Goal: Navigation & Orientation: Find specific page/section

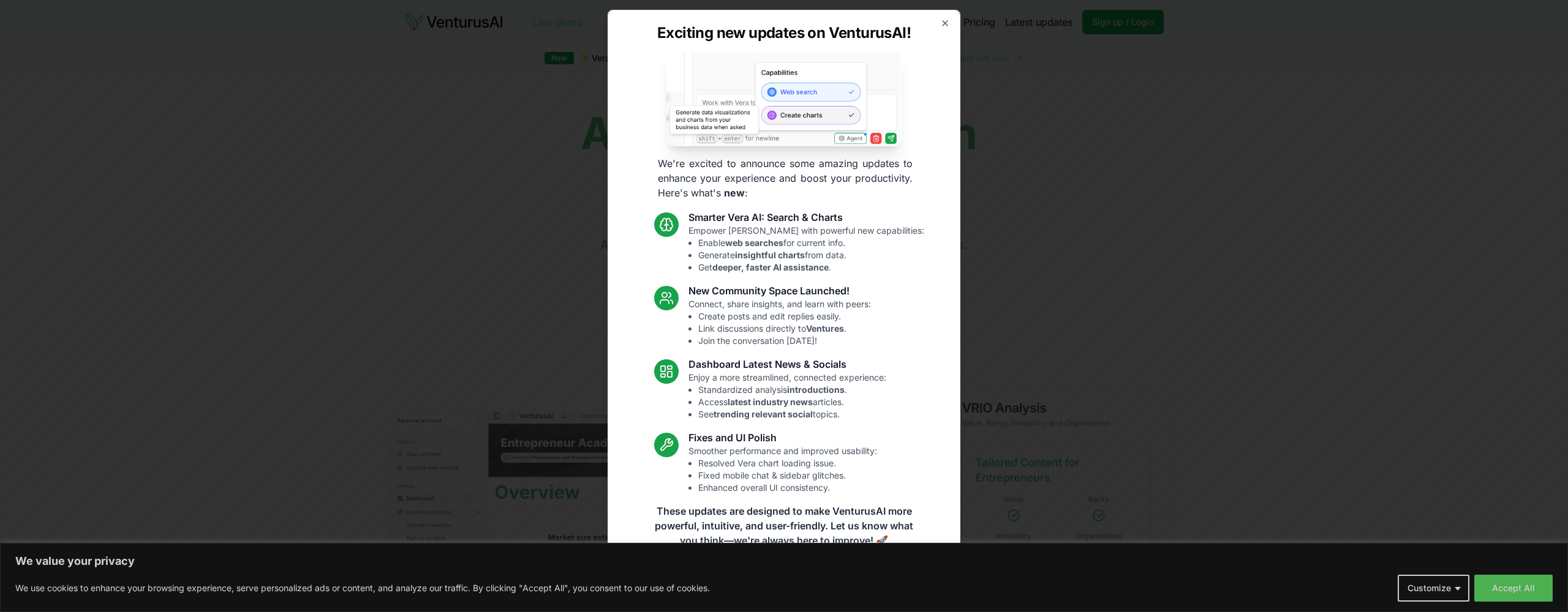
scroll to position [2, 0]
drag, startPoint x: 949, startPoint y: 22, endPoint x: 954, endPoint y: 38, distance: 16.8
click at [949, 22] on icon "button" at bounding box center [944, 23] width 10 height 10
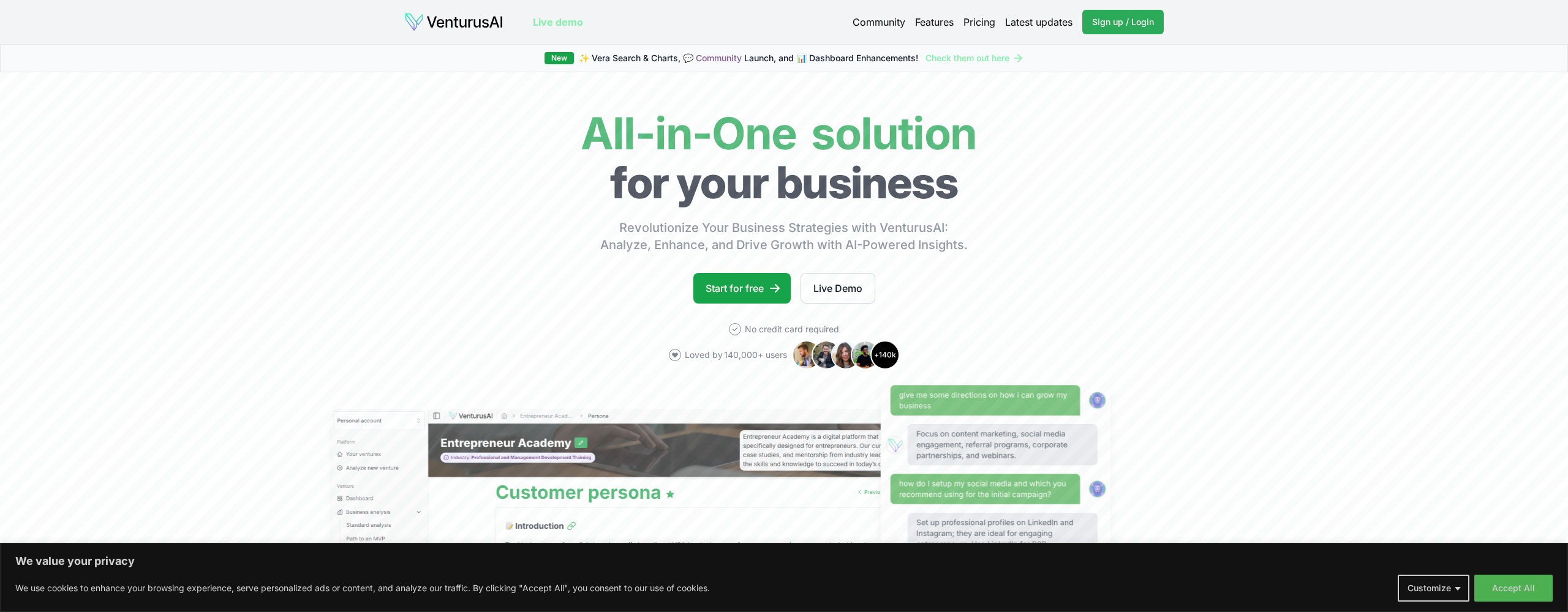
click at [1109, 20] on span "Sign up / Login" at bounding box center [1123, 22] width 62 height 12
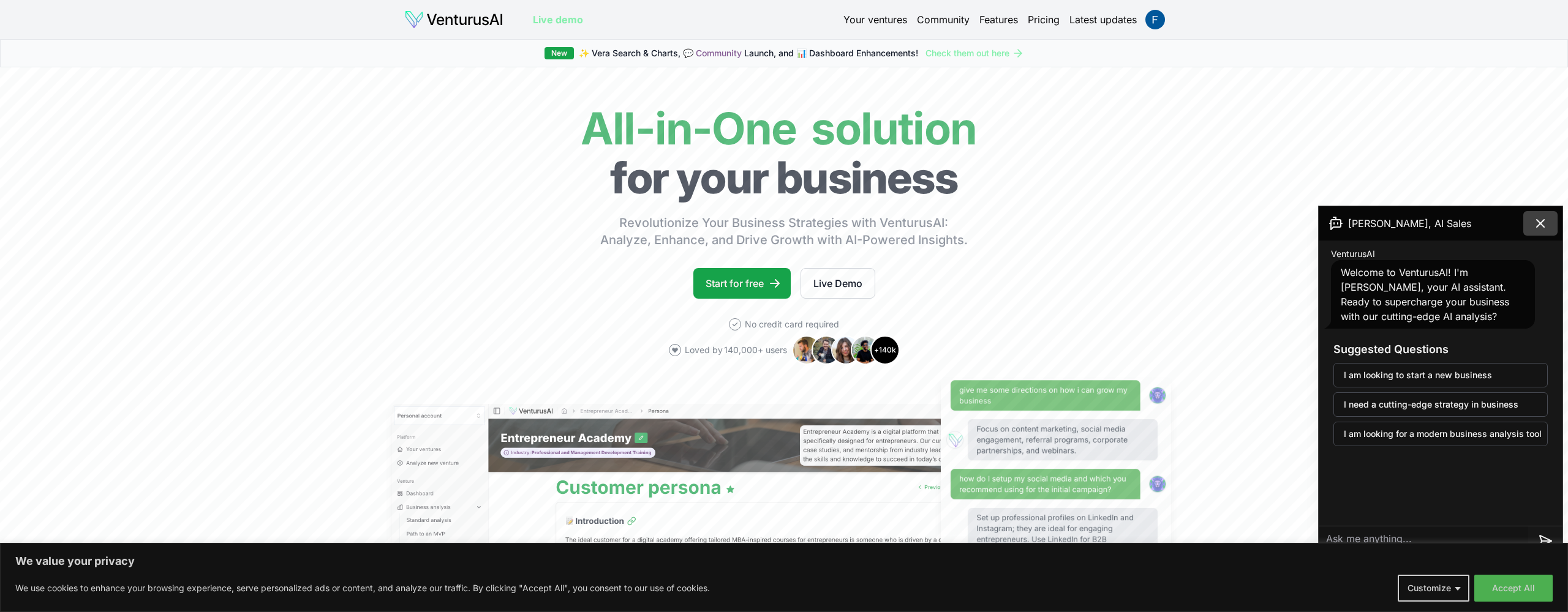
click at [1540, 225] on icon at bounding box center [1540, 223] width 14 height 14
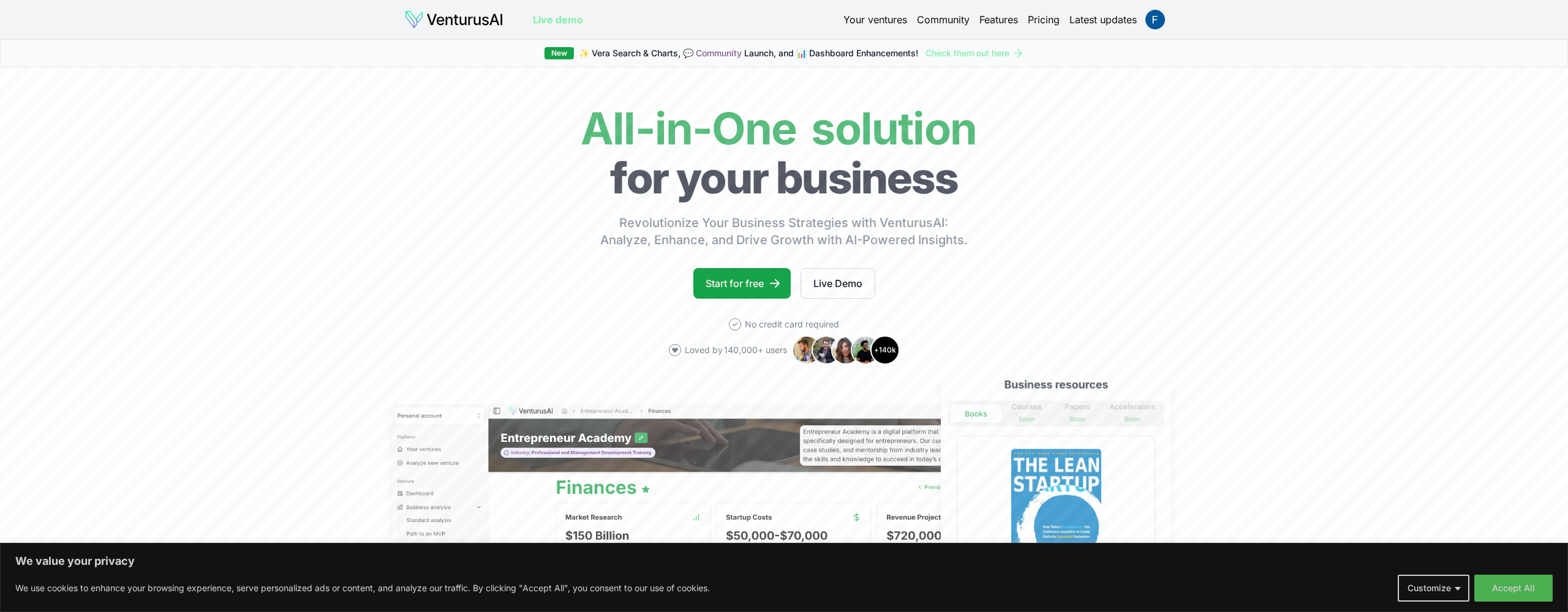
click at [879, 14] on link "Your ventures" at bounding box center [875, 19] width 64 height 14
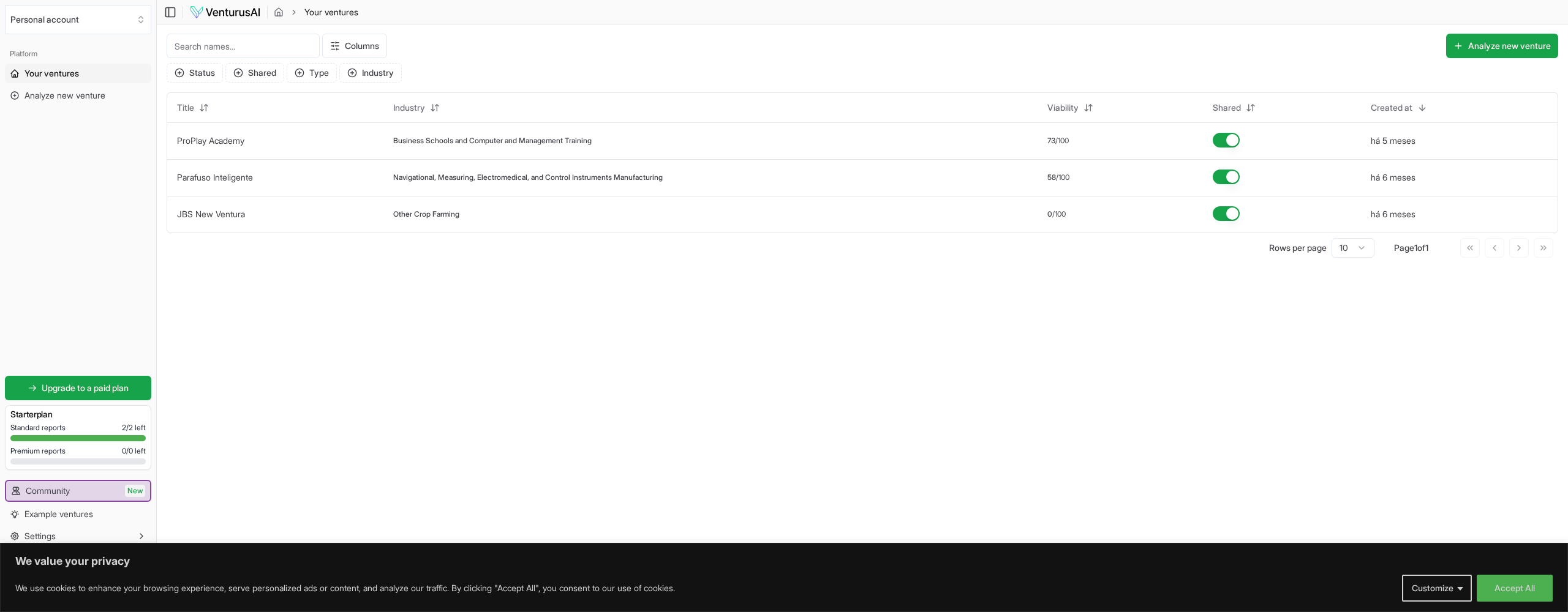
scroll to position [1, 0]
click at [89, 517] on span "Example ventures" at bounding box center [58, 514] width 69 height 12
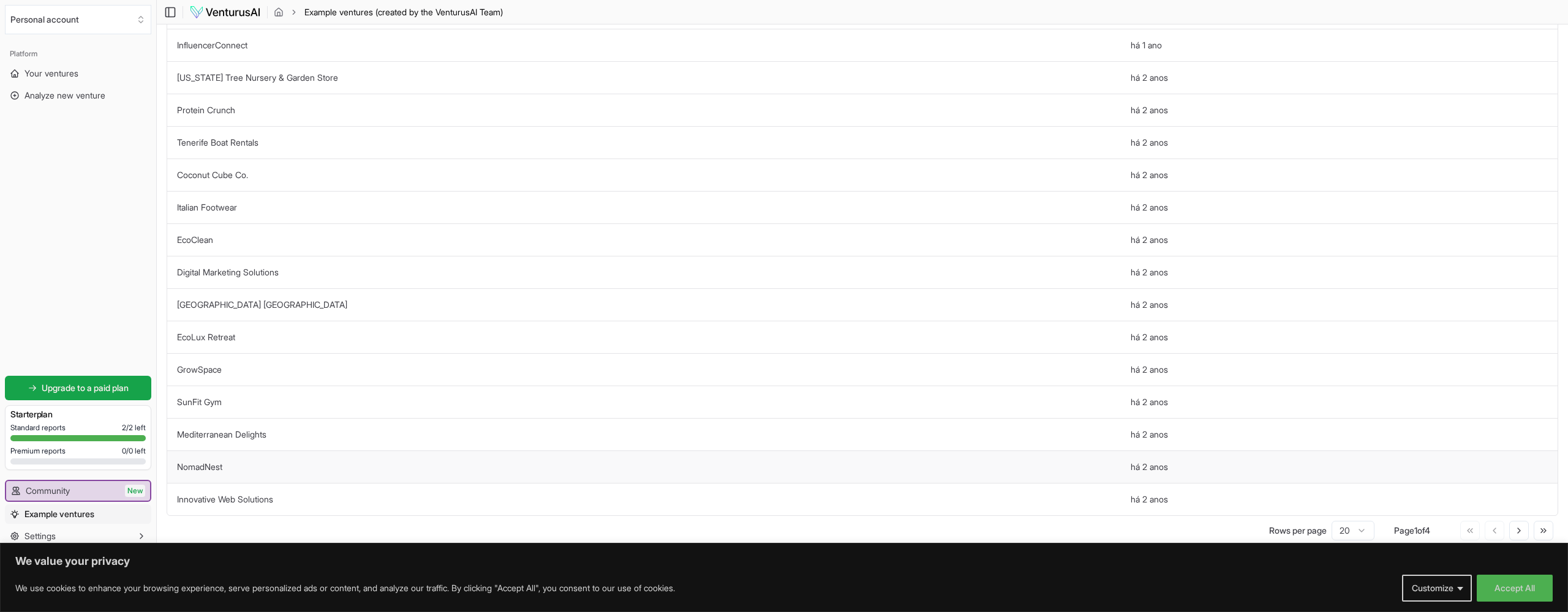
scroll to position [232, 0]
click at [244, 499] on link "Innovative Web Solutions" at bounding box center [225, 499] width 96 height 11
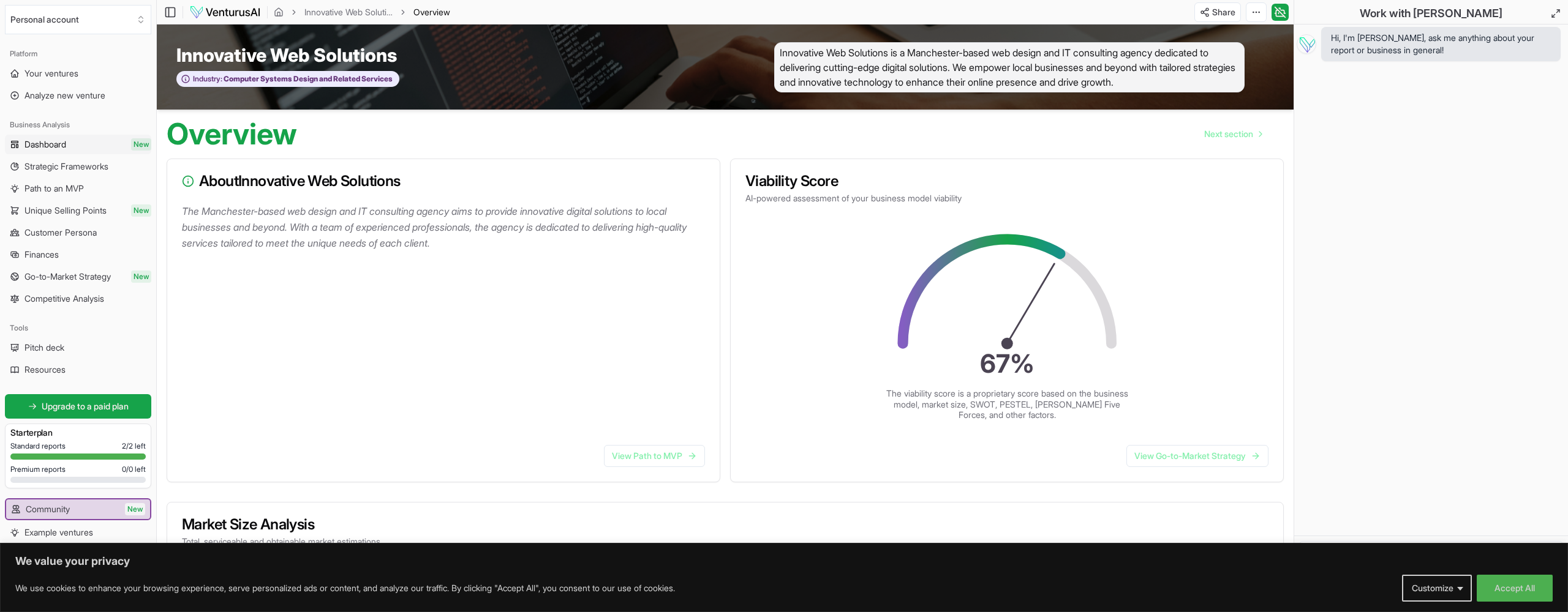
click at [50, 146] on span "Dashboard" at bounding box center [45, 144] width 42 height 12
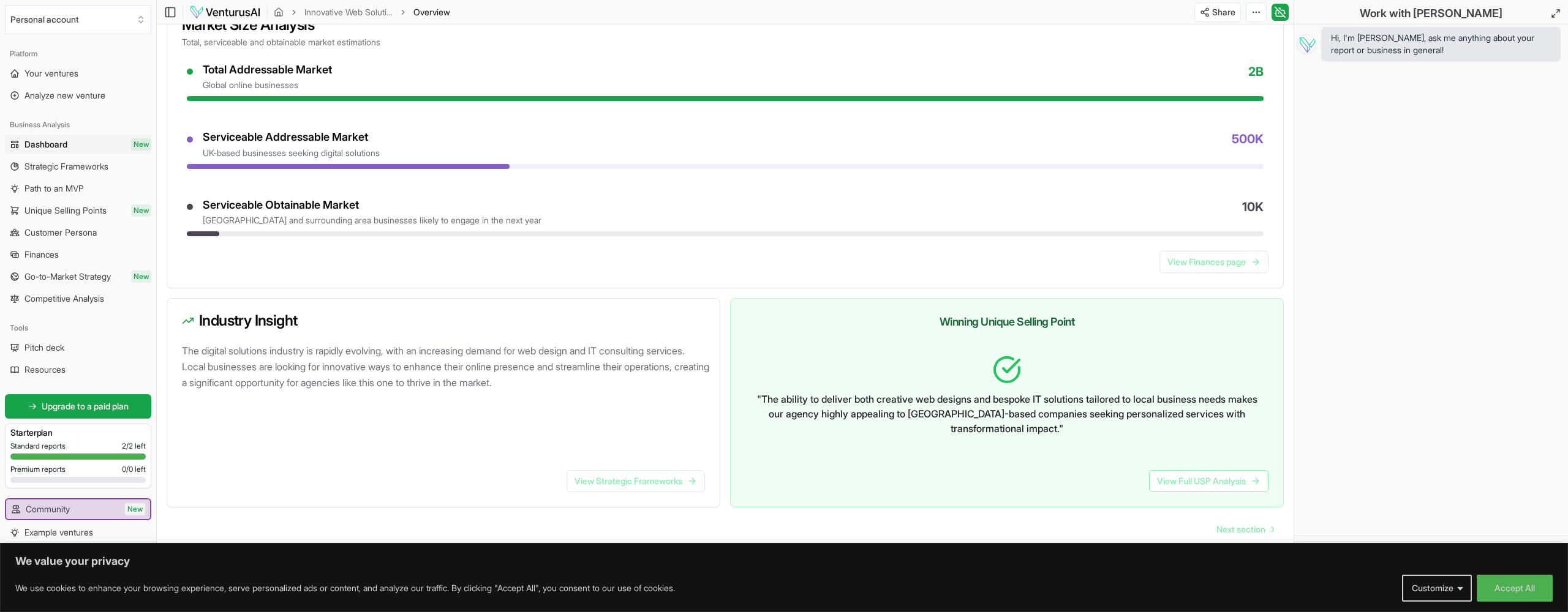
scroll to position [499, 0]
click at [1254, 524] on span "Next section" at bounding box center [1240, 530] width 49 height 12
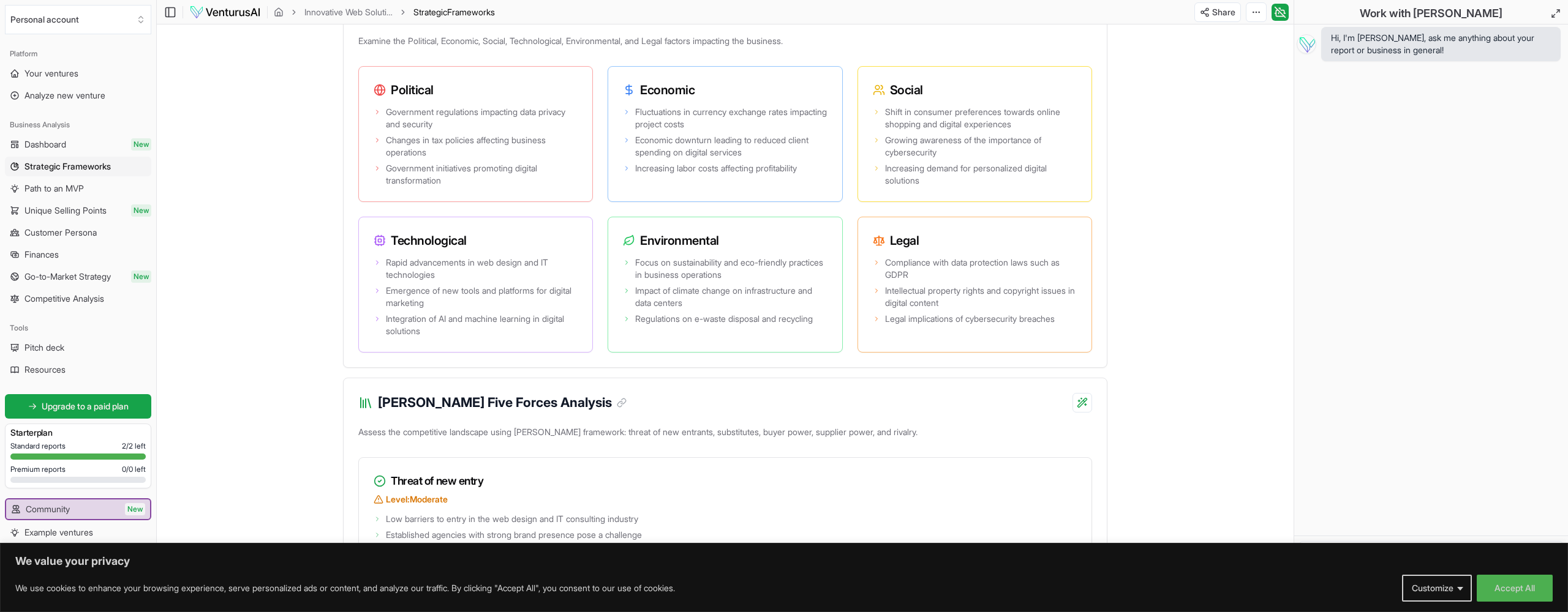
scroll to position [909, 0]
